Goal: Task Accomplishment & Management: Use online tool/utility

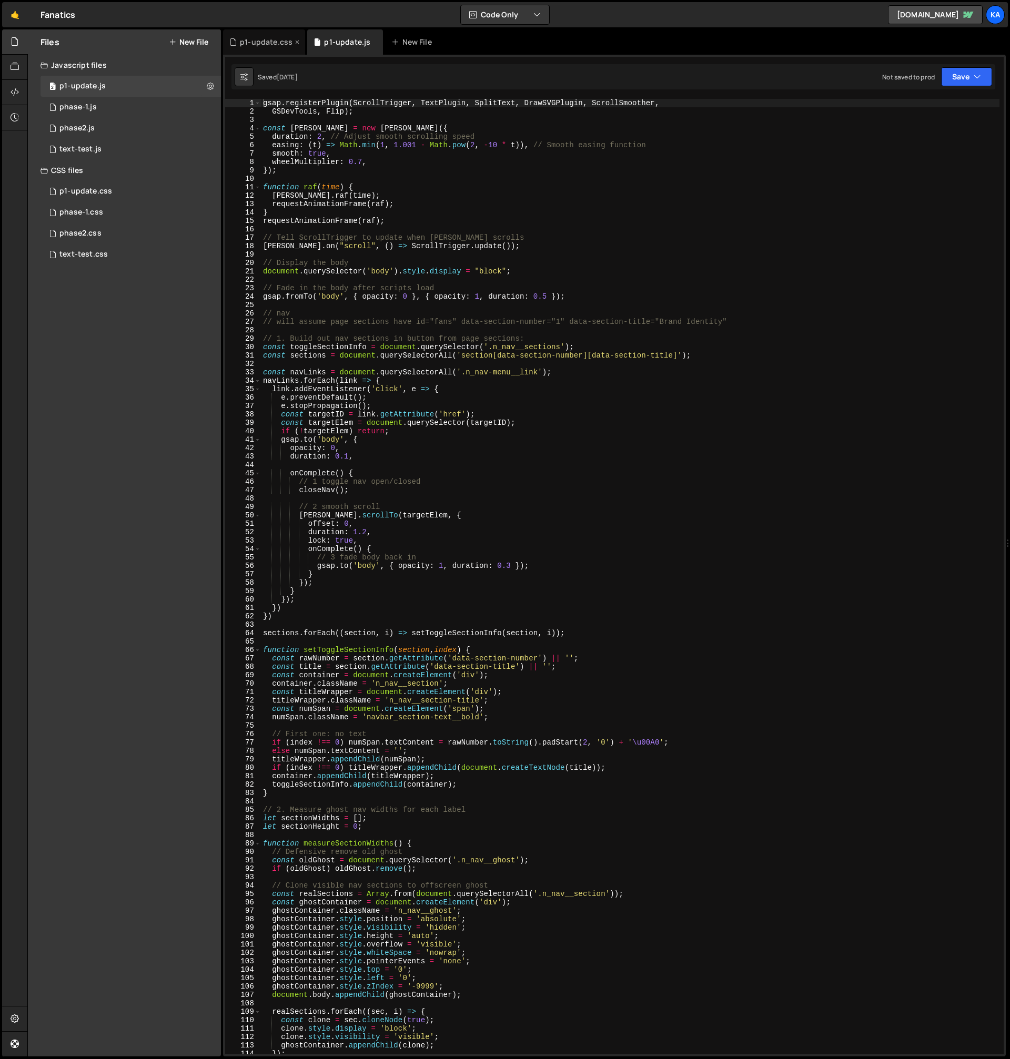
click at [277, 51] on div "p1-update.css" at bounding box center [264, 41] width 82 height 25
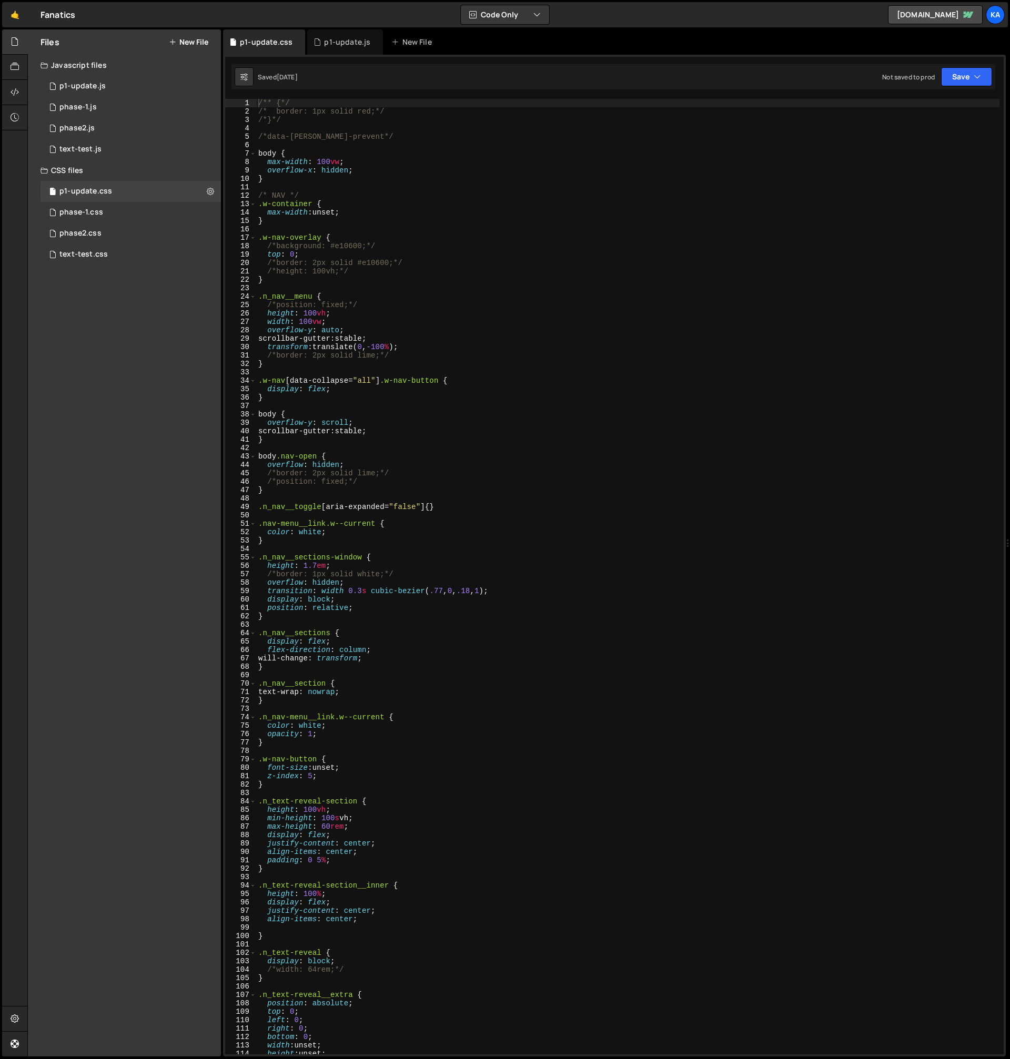
click at [339, 241] on div "/** {*/ /* border: 1px solid red;*/ /*}*/ /*data-[PERSON_NAME]-prevent*/ body {…" at bounding box center [627, 585] width 743 height 972
type textarea "/*}*/"
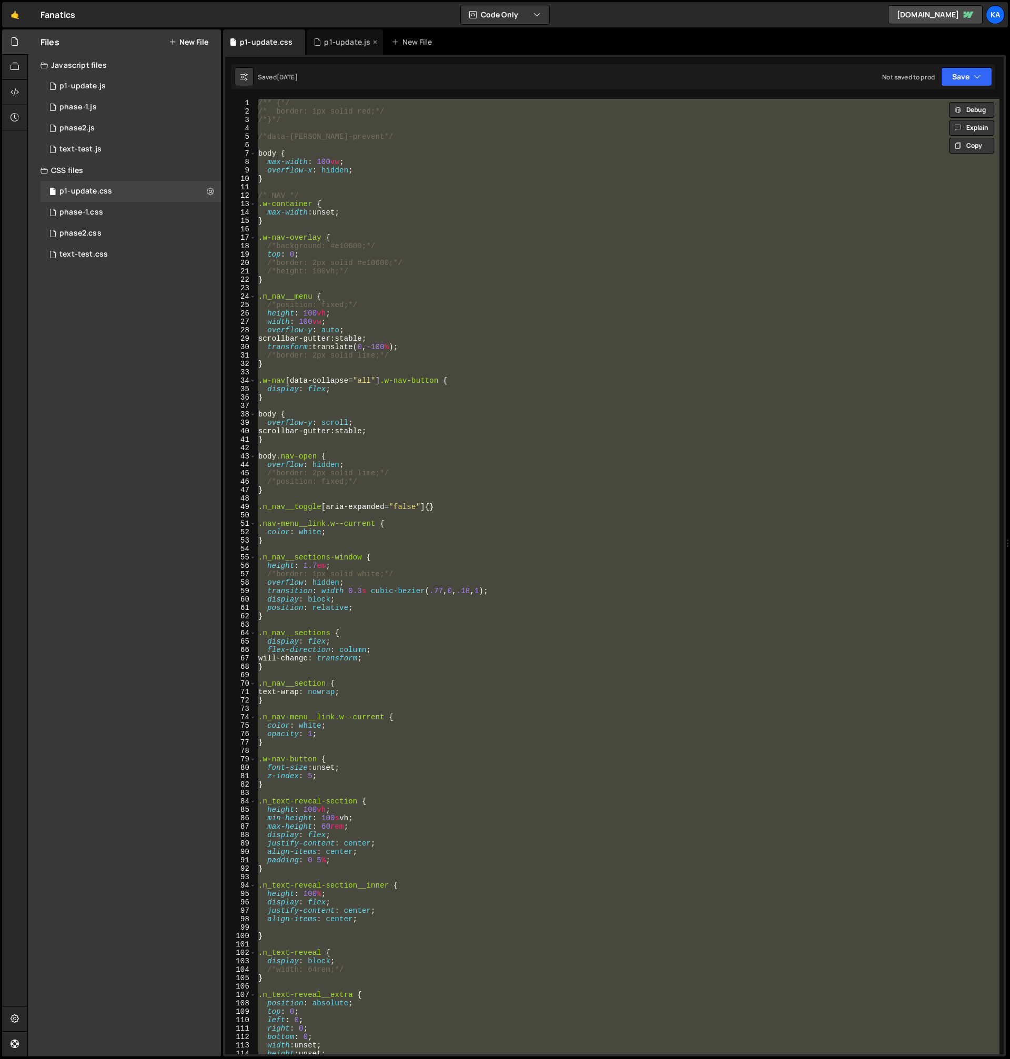
click at [347, 42] on div "p1-update.js" at bounding box center [347, 42] width 46 height 11
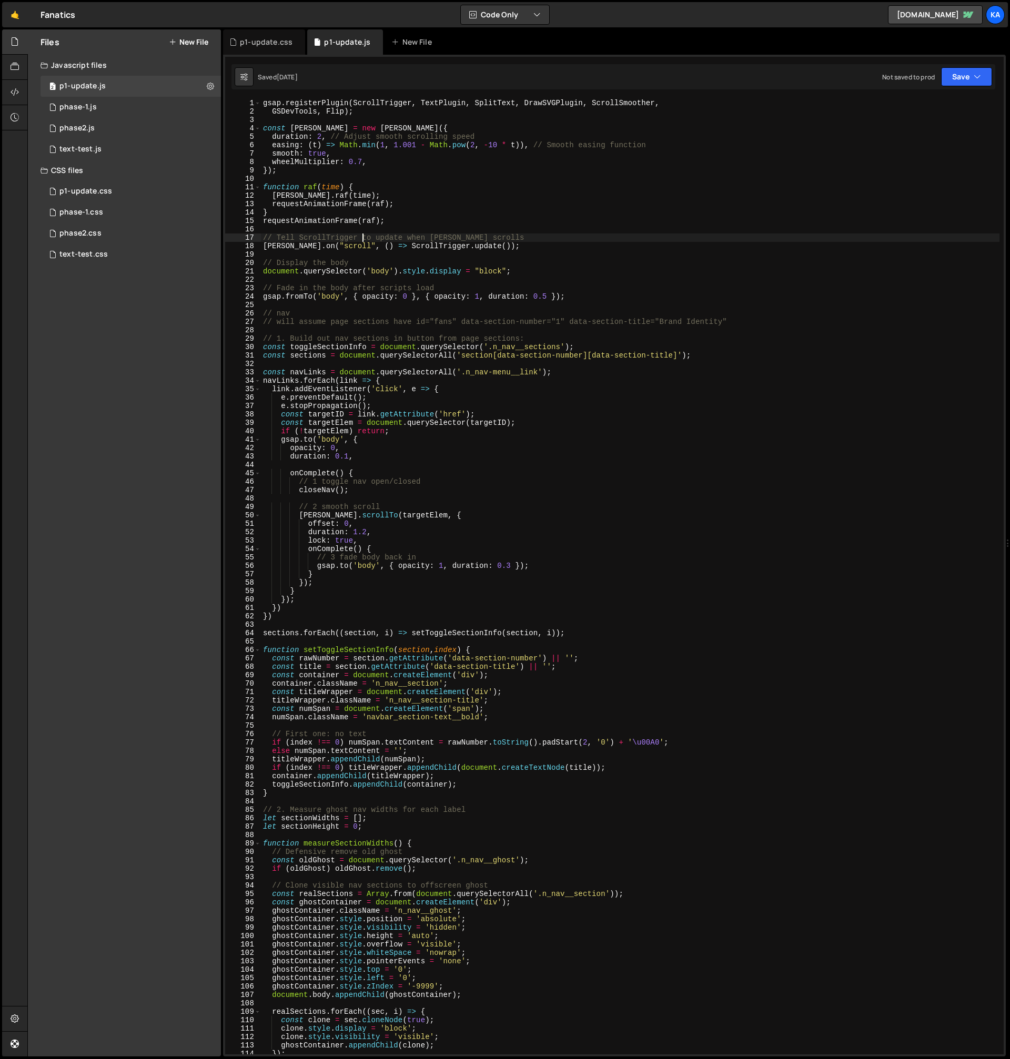
click at [361, 238] on div "gsap . registerPlugin ( ScrollTrigger , TextPlugin , SplitText , DrawSVGPlugin …" at bounding box center [630, 585] width 738 height 972
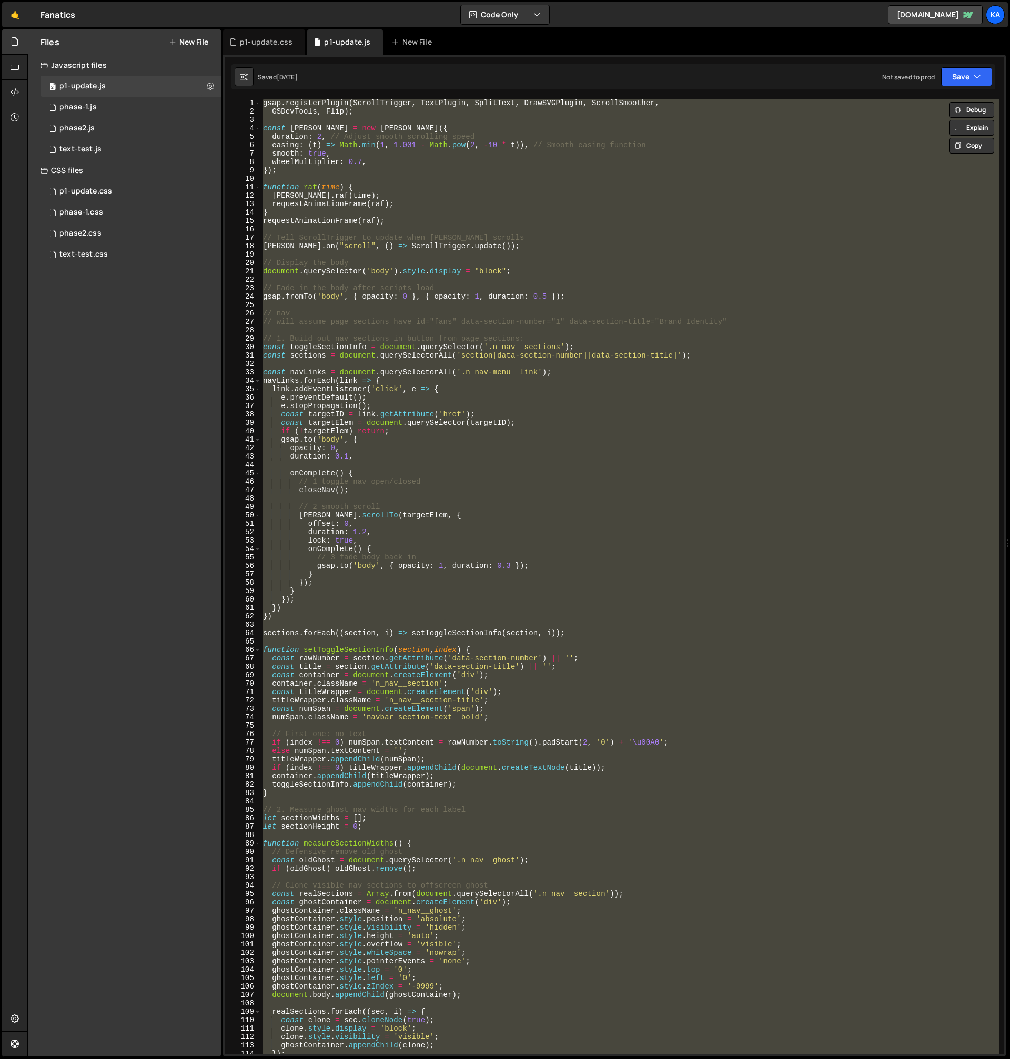
click at [308, 424] on div "gsap . registerPlugin ( ScrollTrigger , TextPlugin , SplitText , DrawSVGPlugin …" at bounding box center [630, 577] width 738 height 956
type textarea "const targetElem = document.querySelector(targetID);"
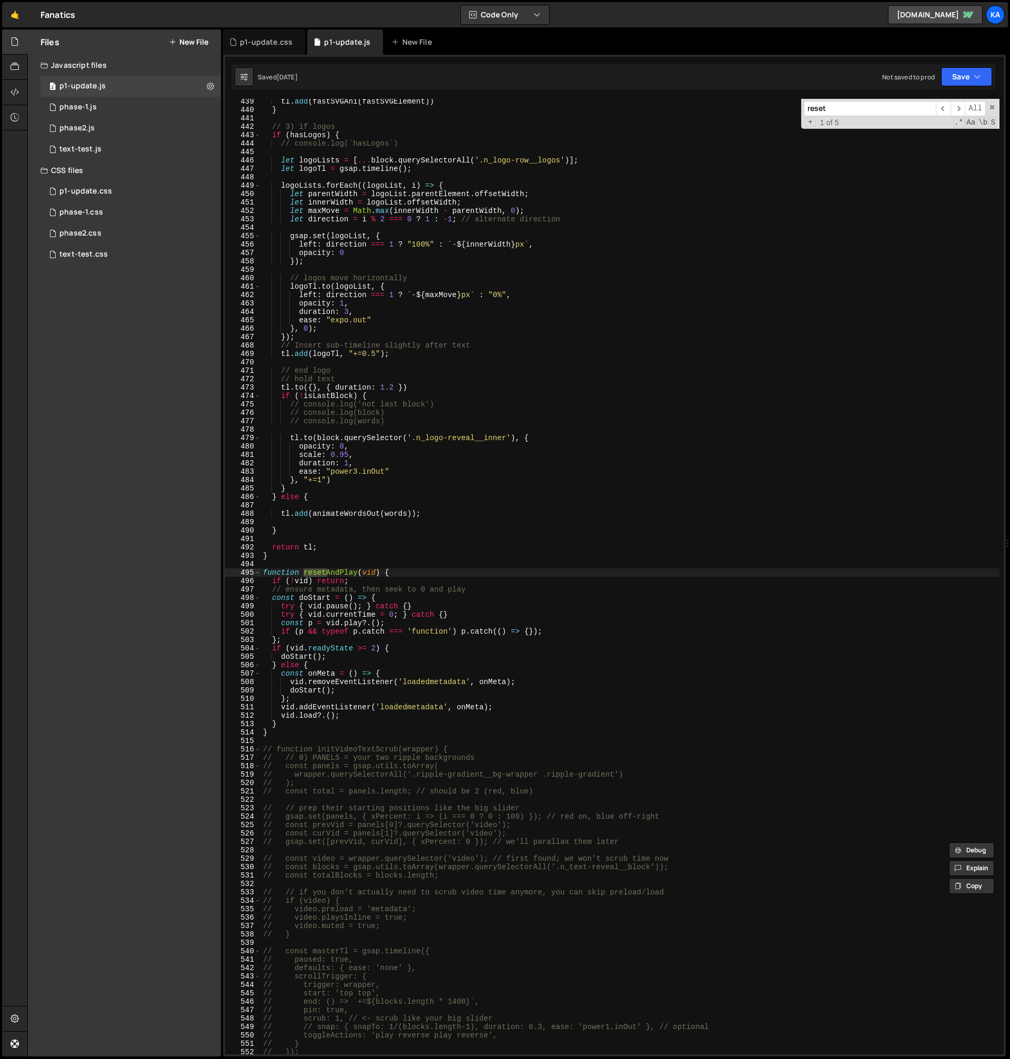
scroll to position [3104, 0]
type input "reseta"
click at [412, 614] on div "tl . add ( fastSVGAni ( fastSVGElement )) } // 3) if logos if ( hasLogos ) { //…" at bounding box center [630, 583] width 738 height 972
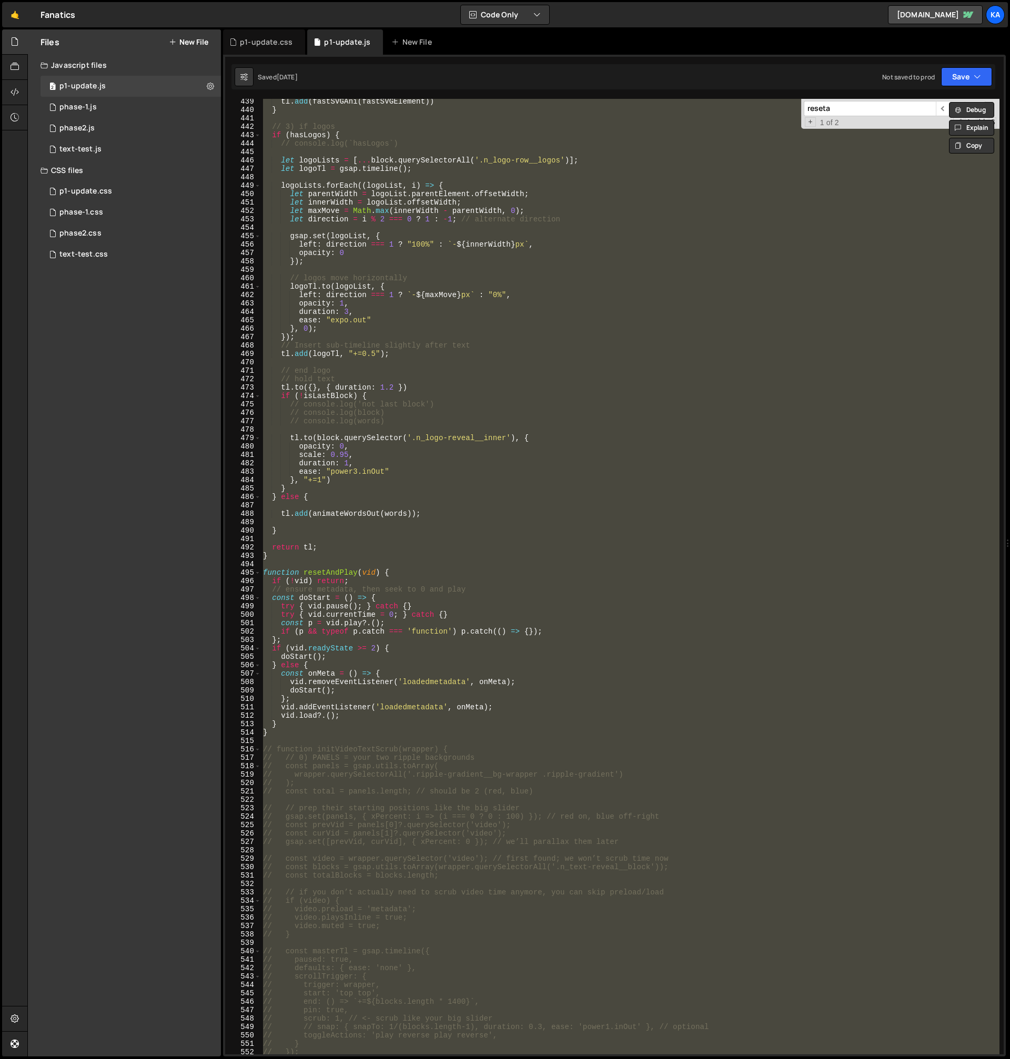
click at [329, 482] on div "tl . add ( fastSVGAni ( fastSVGElement )) } // 3) if logos if ( hasLogos ) { //…" at bounding box center [630, 577] width 738 height 956
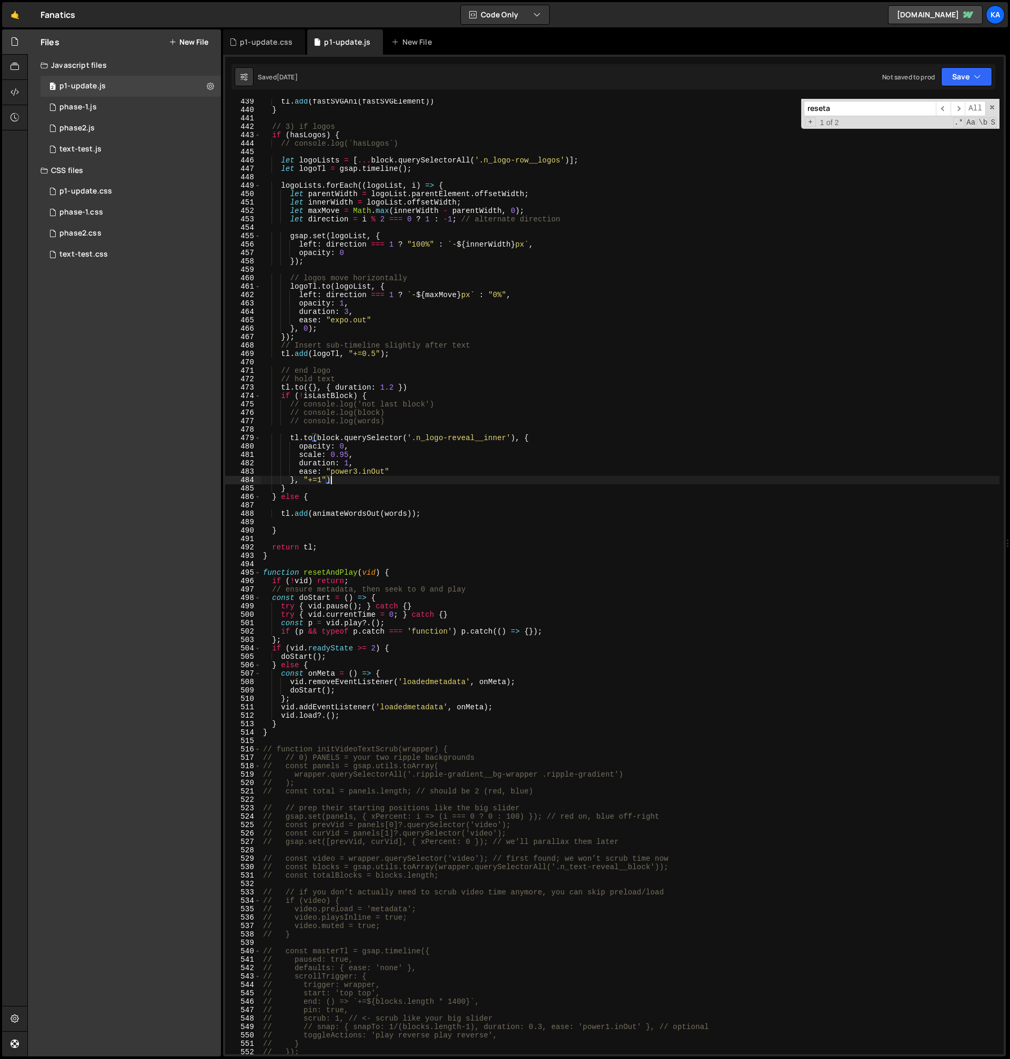
type textarea "// [URL][DOMAIN_NAME]"
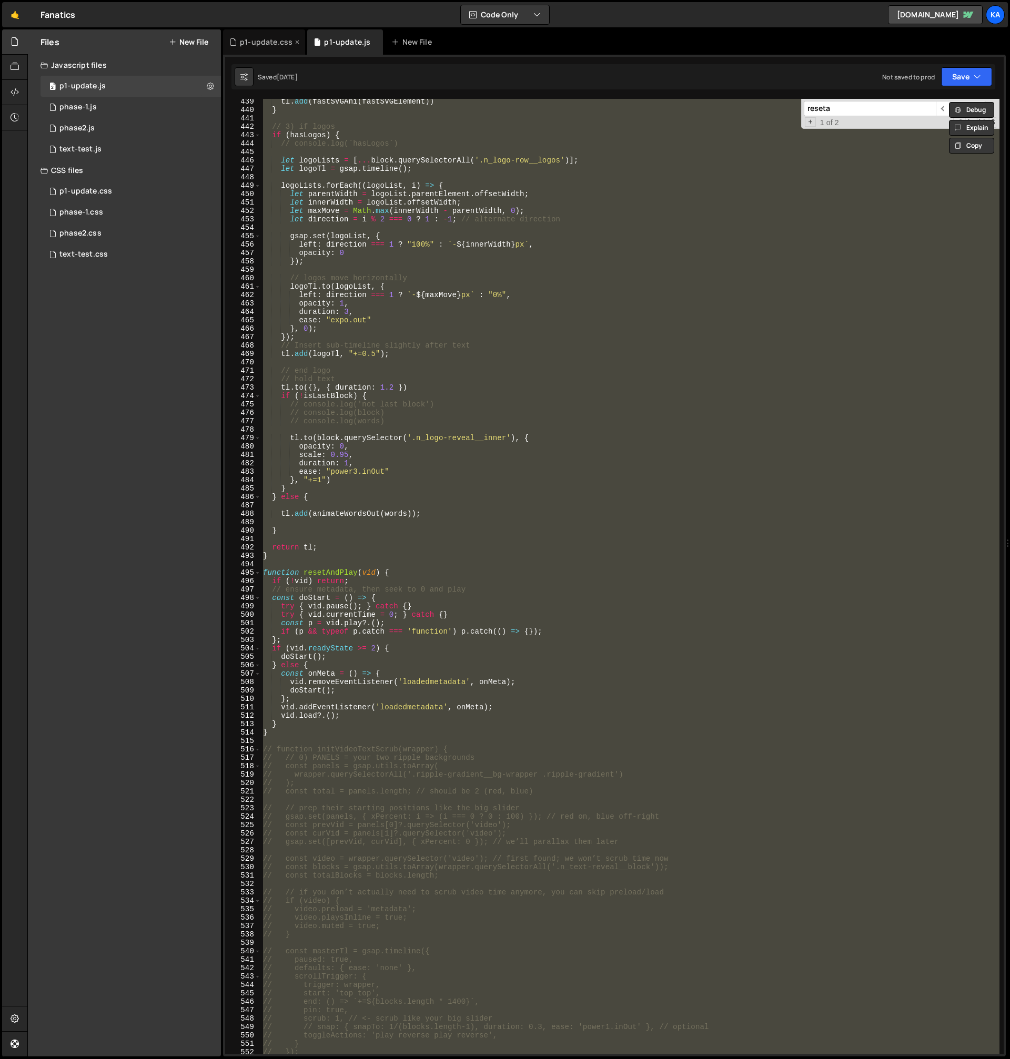
click at [268, 42] on div "p1-update.css" at bounding box center [266, 42] width 53 height 11
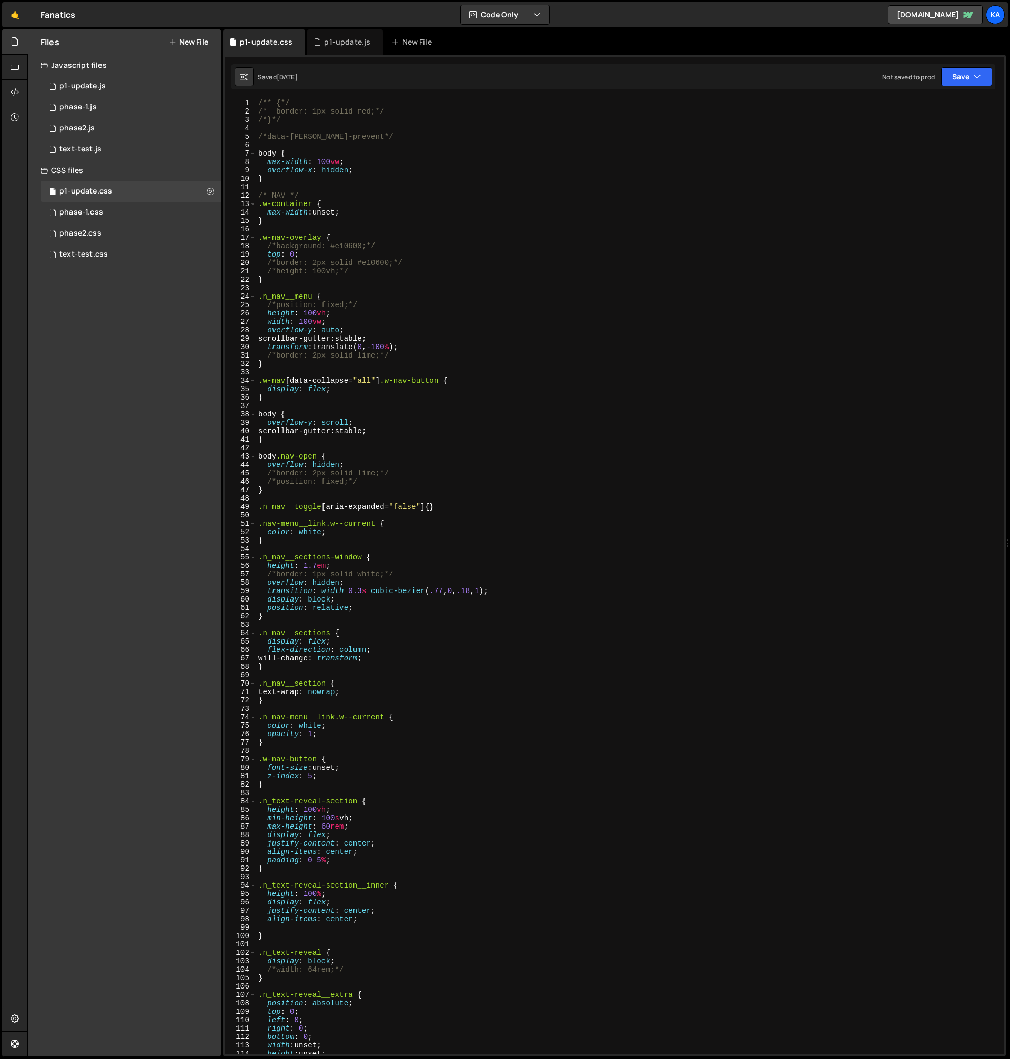
click at [370, 298] on div "/** {*/ /* border: 1px solid red;*/ /*}*/ /*data-[PERSON_NAME]-prevent*/ body {…" at bounding box center [627, 585] width 743 height 972
type textarea "/*}*/"
click at [547, 552] on div "/** {*/ /* border: 1px solid red;*/ /*}*/ /*data-[PERSON_NAME]-prevent*/ body {…" at bounding box center [627, 585] width 743 height 972
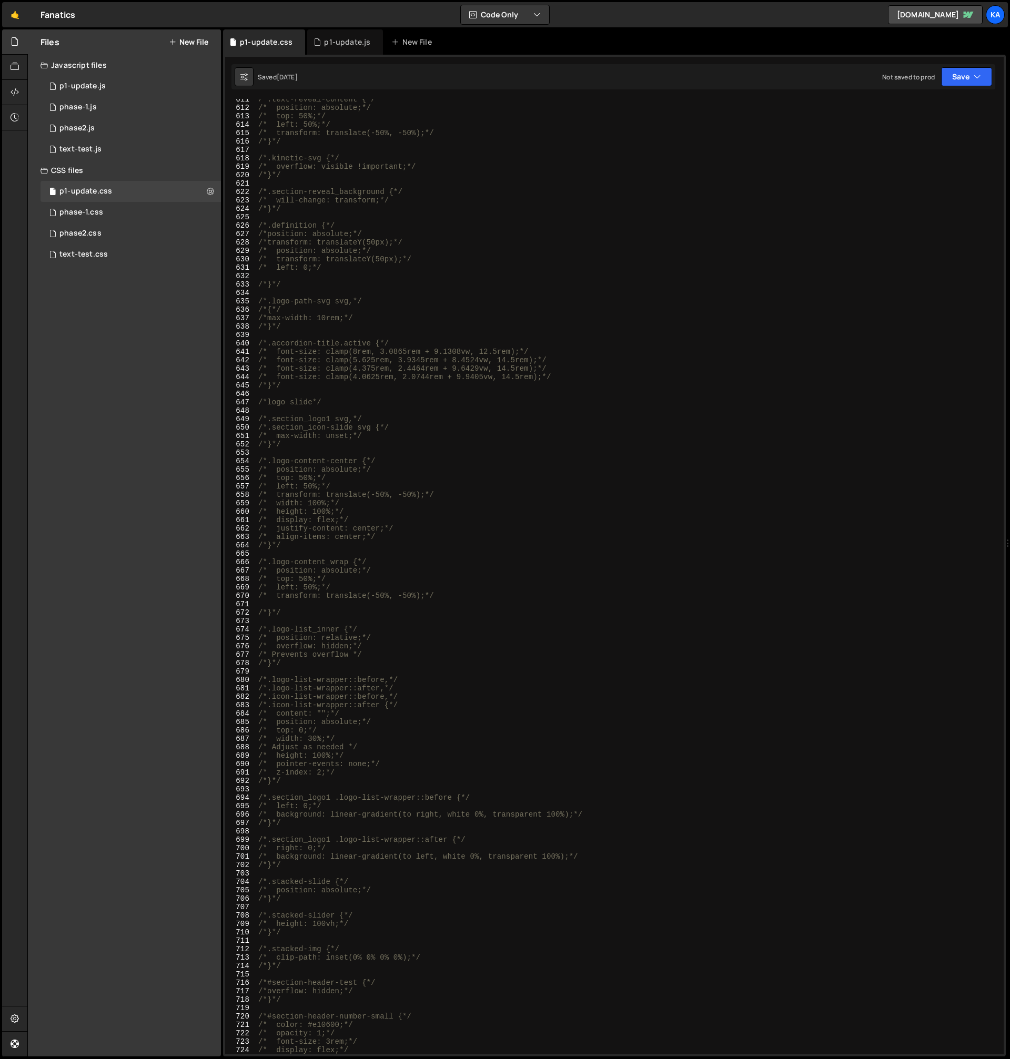
scroll to position [5137, 0]
drag, startPoint x: 335, startPoint y: 46, endPoint x: 339, endPoint y: 49, distance: 5.6
click at [336, 46] on div "p1-update.js" at bounding box center [347, 42] width 46 height 11
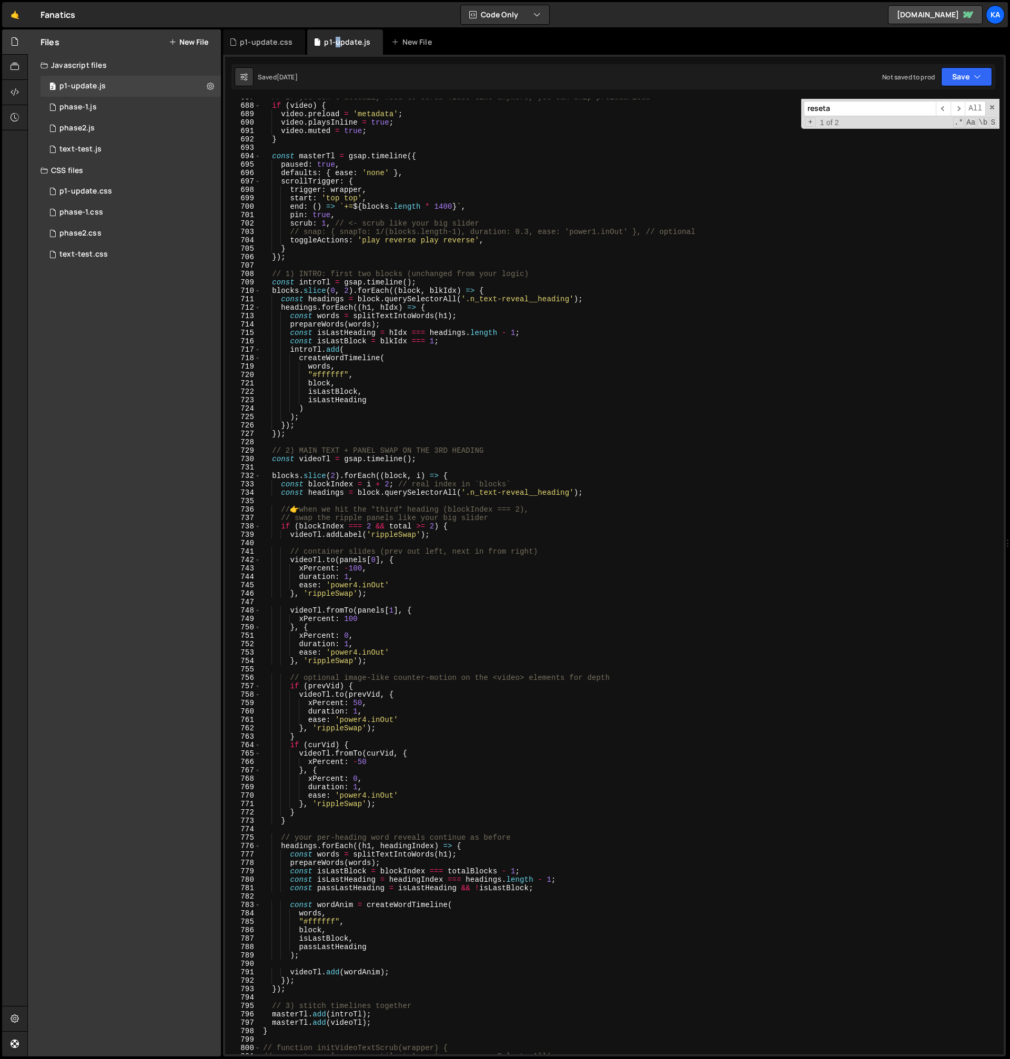
scroll to position [16278, 0]
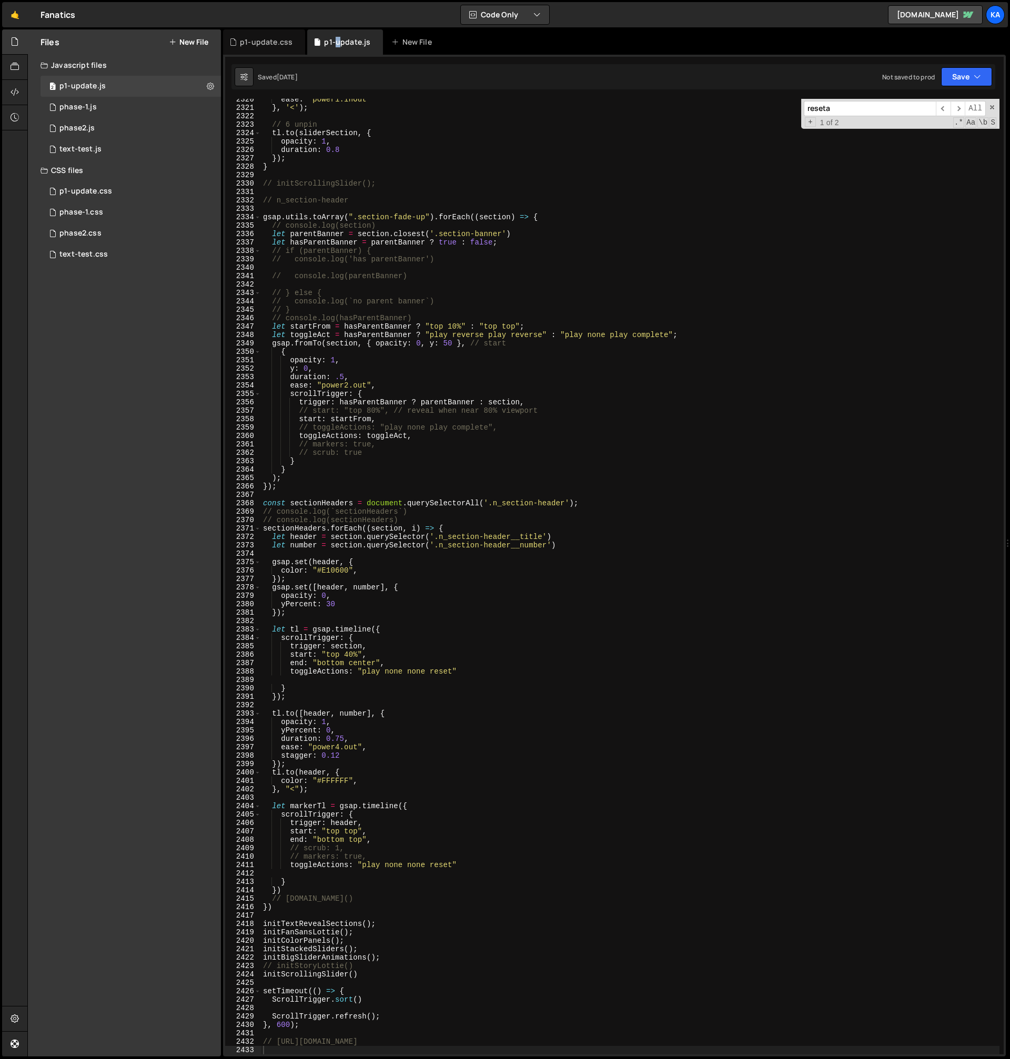
type textarea "let toggleAct = hasParentBanner ? "play reverse play reverse" : "play none play…"
click at [657, 332] on div "ease : 'power1.inOut' } , '<' ) ; // 6 unpin tl . to ( sliderSection , { opacit…" at bounding box center [630, 581] width 738 height 972
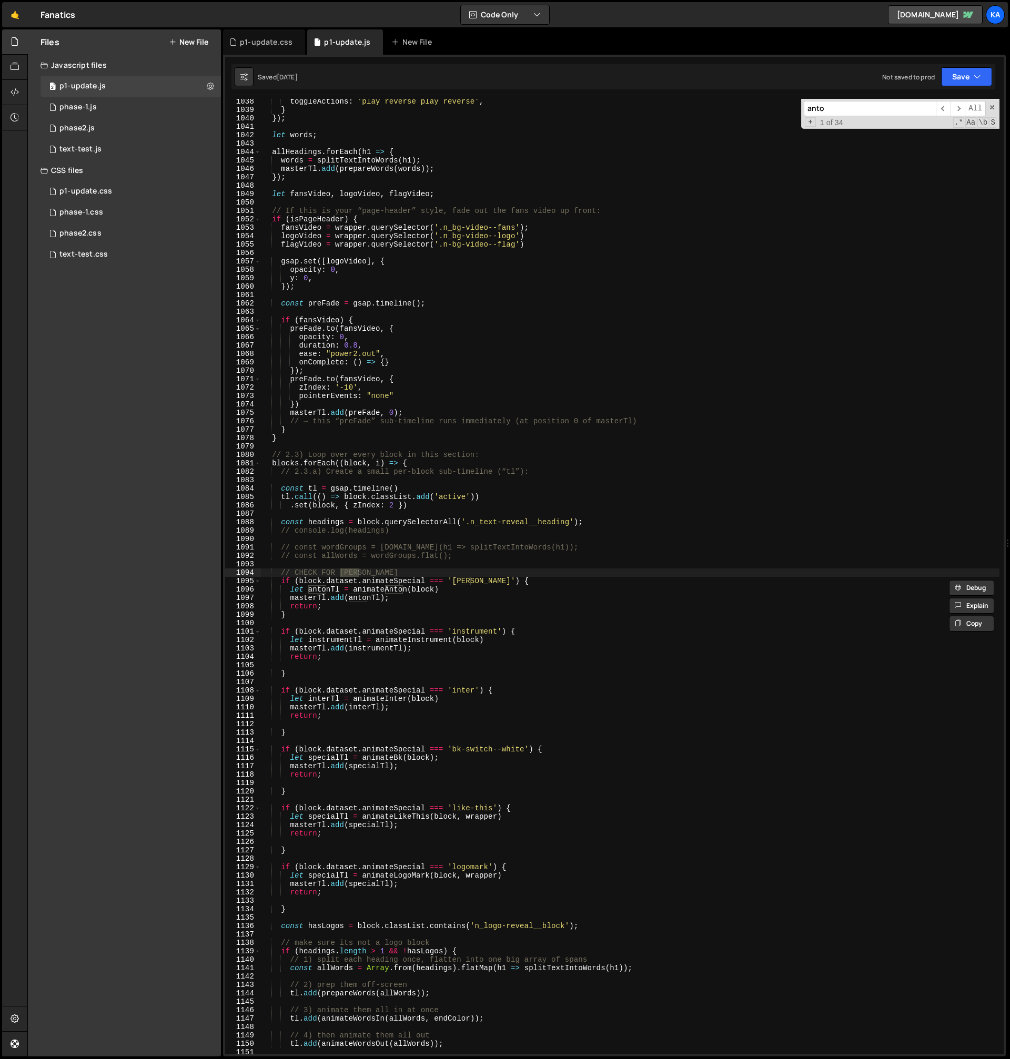
scroll to position [7347, 0]
type input "[PERSON_NAME]"
type textarea "let antonTl = animateAnton(block)"
click at [390, 590] on div "toggleActions : 'play reverse play reverse' , } }) ; let words ; allHeadings . …" at bounding box center [630, 583] width 738 height 972
drag, startPoint x: 390, startPoint y: 590, endPoint x: 640, endPoint y: 268, distance: 407.8
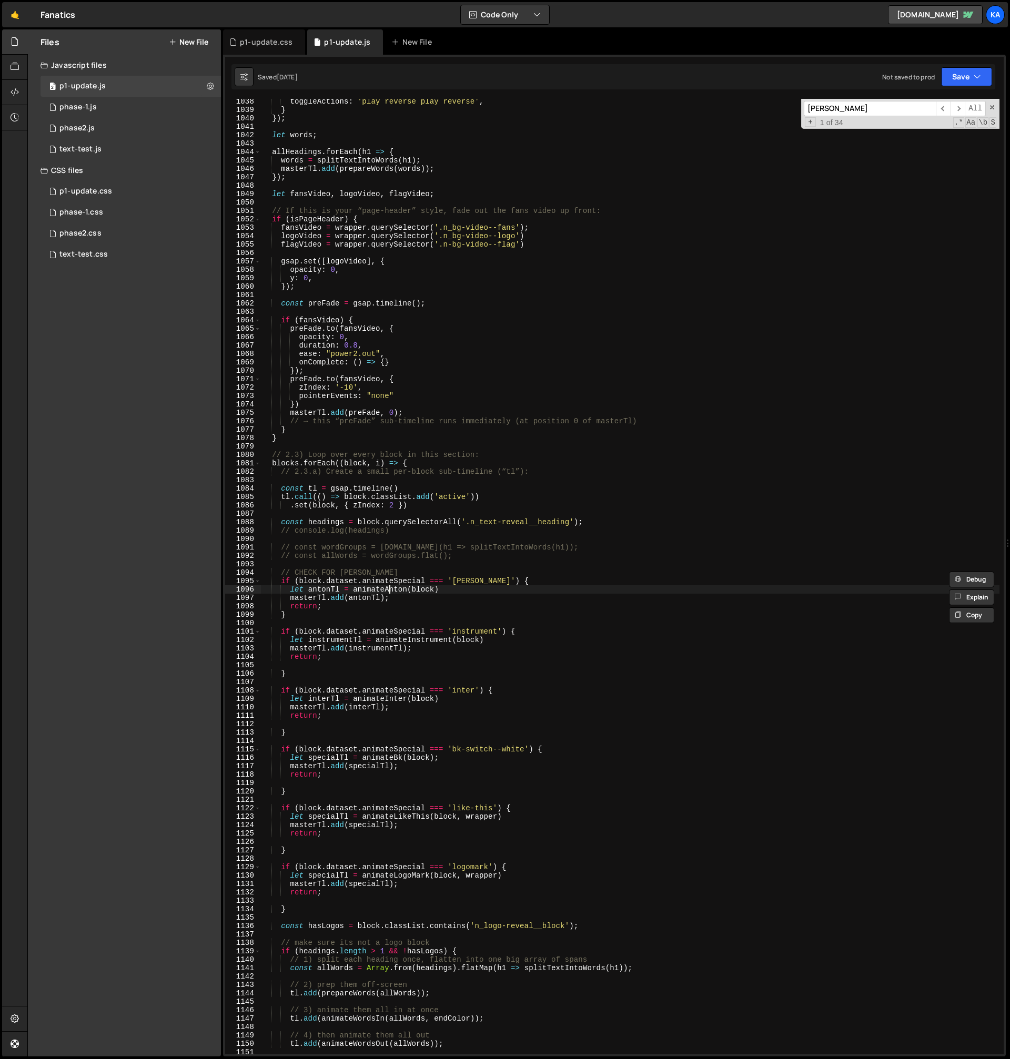
click at [390, 590] on div "toggleActions : 'play reverse play reverse' , } }) ; let words ; allHeadings . …" at bounding box center [630, 583] width 738 height 972
type input "animateAnton"
click at [960, 111] on span "​" at bounding box center [957, 108] width 15 height 15
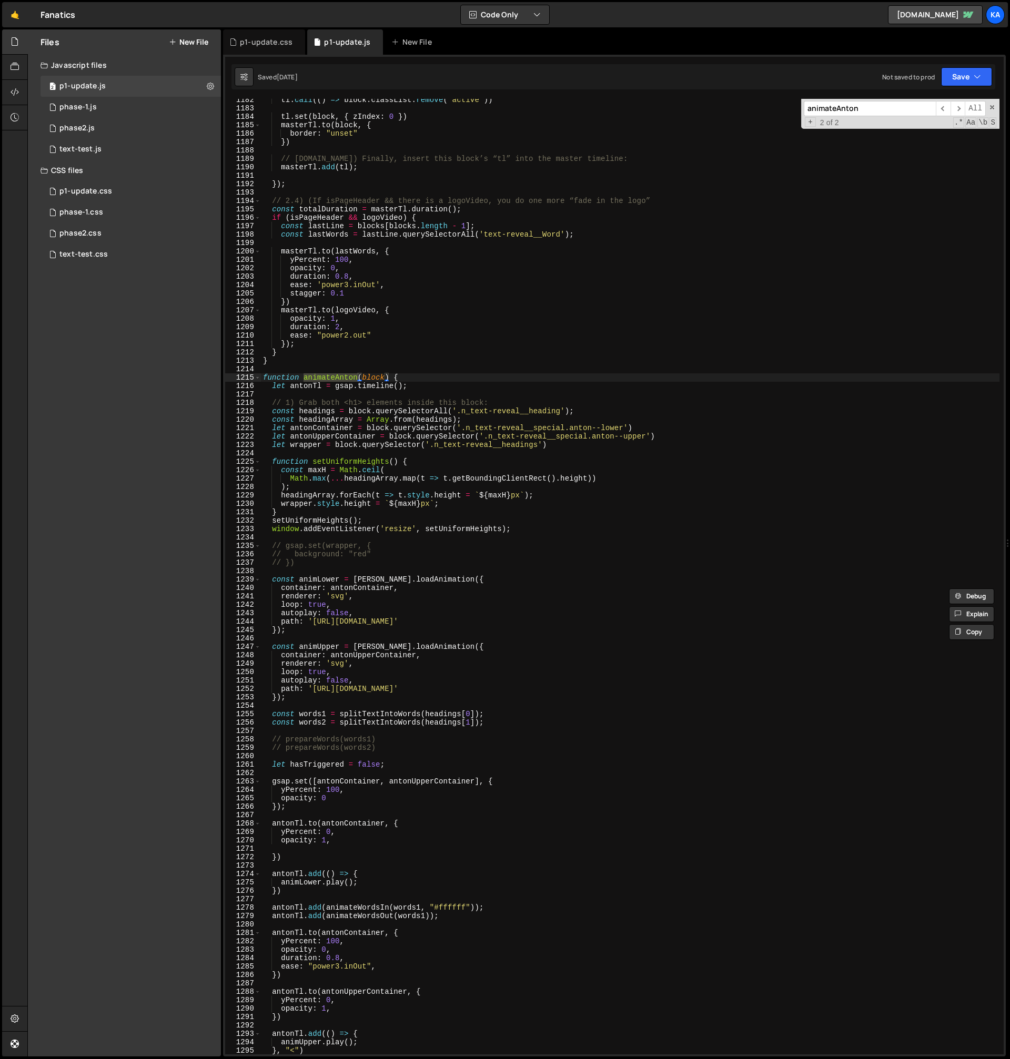
scroll to position [8368, 0]
drag, startPoint x: 927, startPoint y: 621, endPoint x: 313, endPoint y: 625, distance: 613.8
click at [313, 625] on div "tl . call (( ) => block . classList . remove ( 'active' )) tl . set ( block , {…" at bounding box center [630, 582] width 738 height 972
paste textarea "b1d98f55a91f401cb4d938_Type_Fan_Impact(Lowerc"
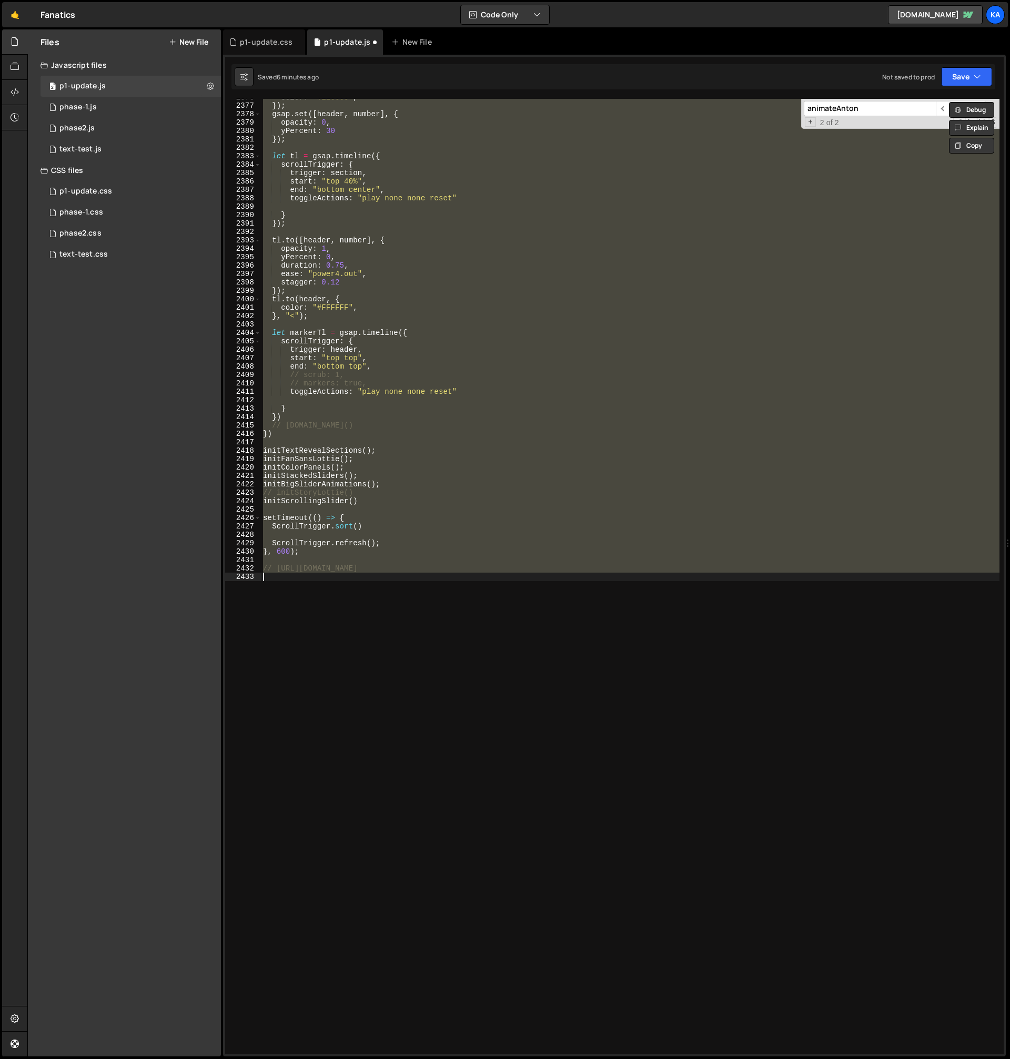
type textarea "path: '[URL][DOMAIN_NAME]'"
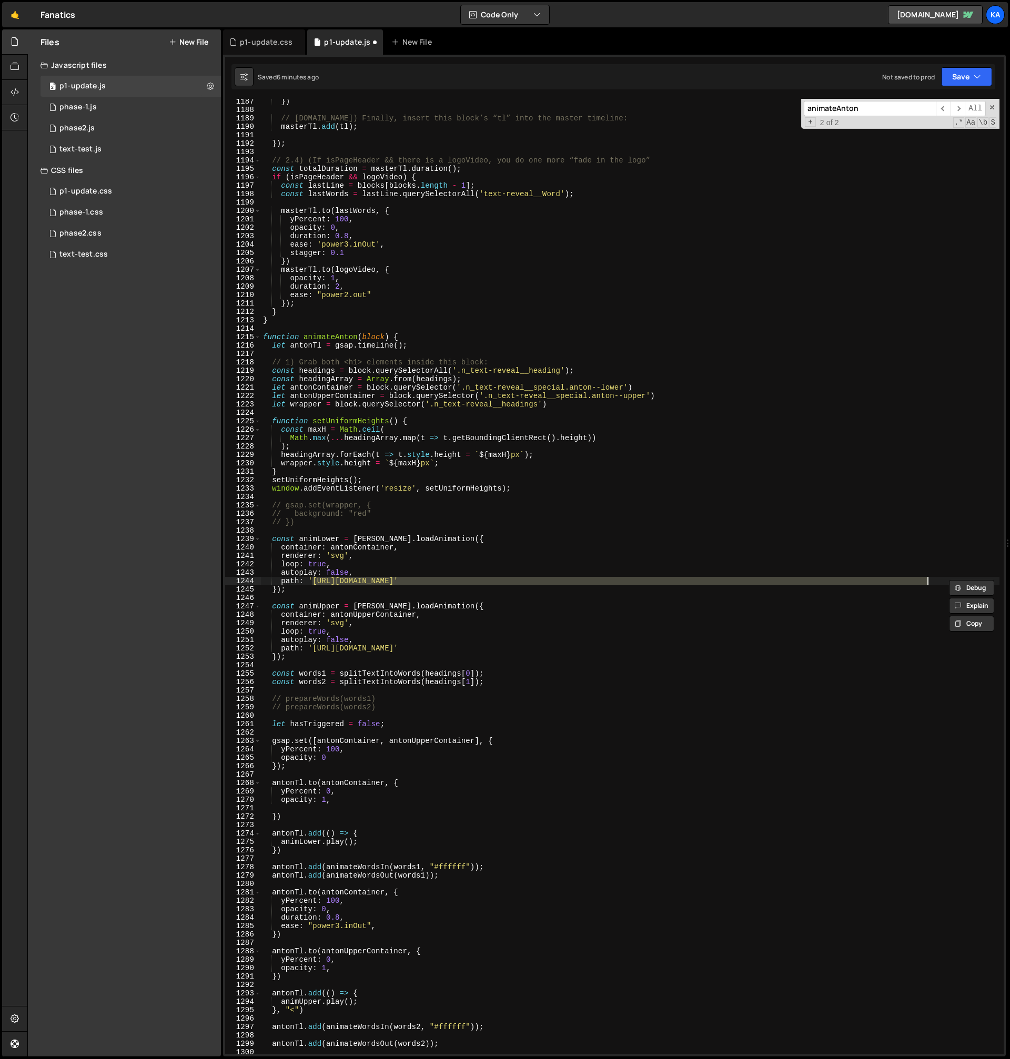
scroll to position [8402, 0]
